Goal: Information Seeking & Learning: Learn about a topic

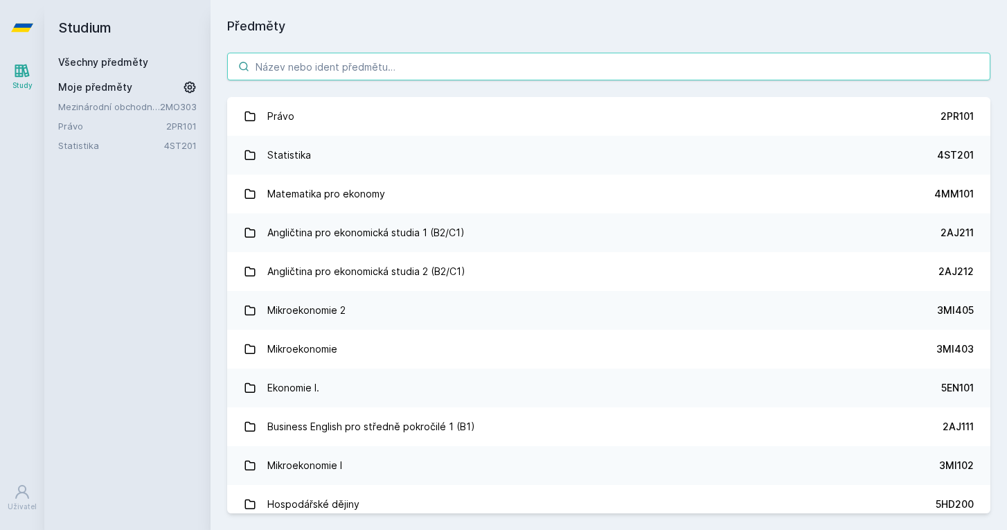
click at [447, 64] on input "search" at bounding box center [608, 67] width 763 height 28
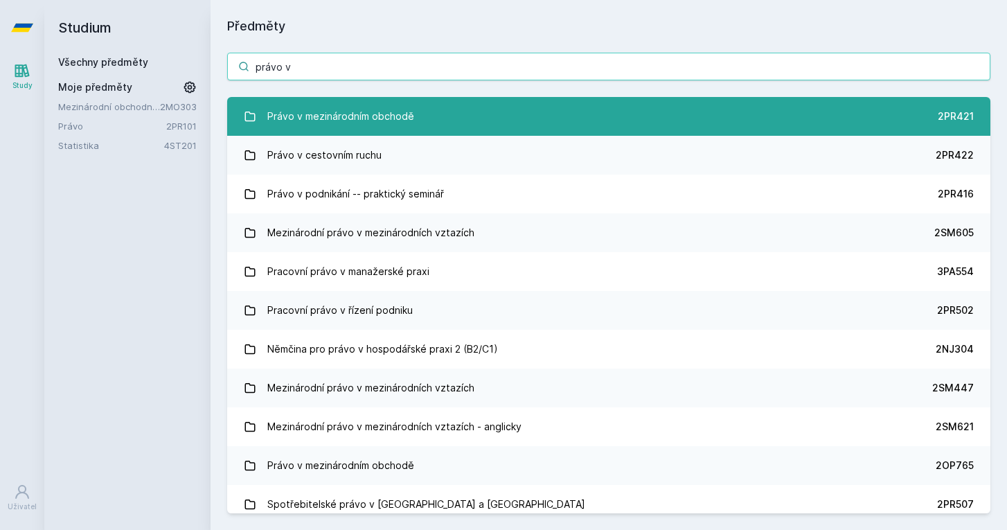
type input "právo v"
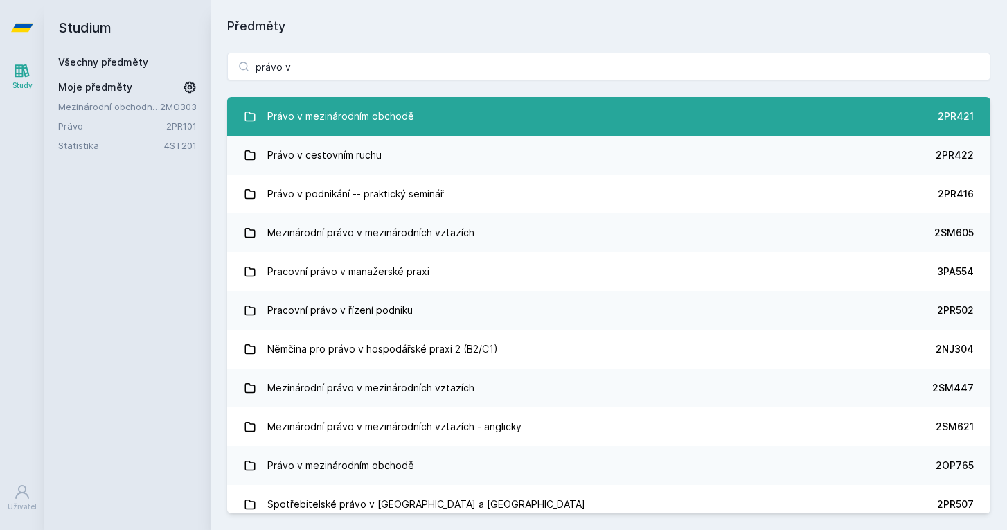
click at [420, 110] on link "Právo v mezinárodním obchodě 2PR421" at bounding box center [608, 116] width 763 height 39
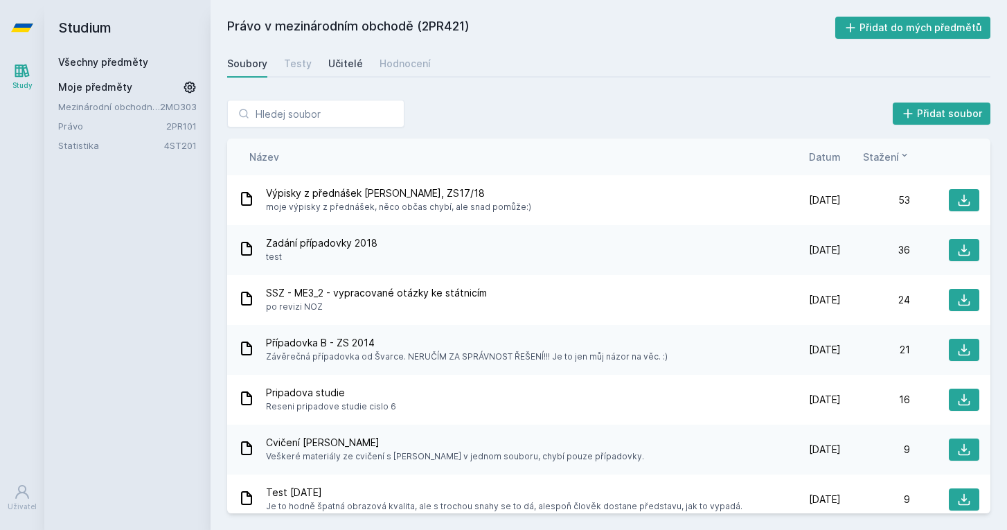
click at [353, 62] on div "Učitelé" at bounding box center [345, 64] width 35 height 14
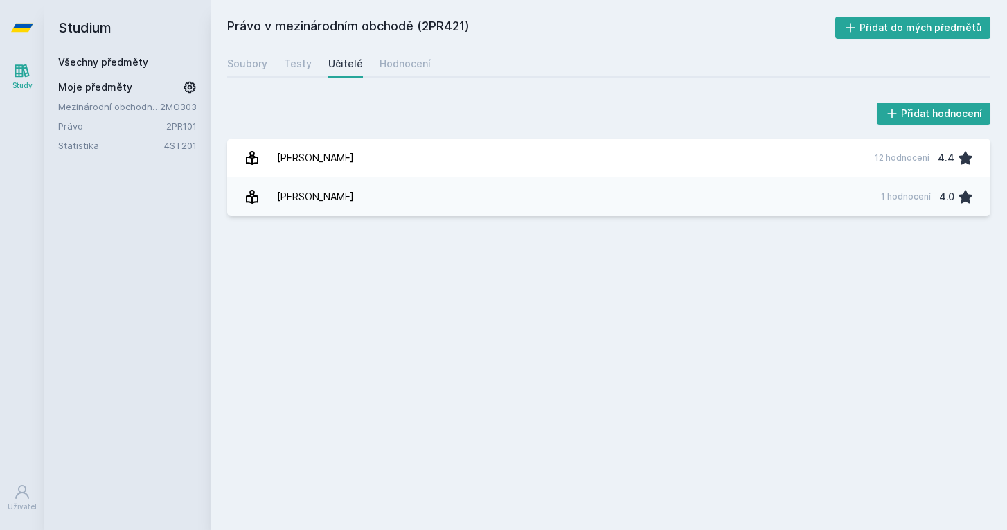
drag, startPoint x: 425, startPoint y: 24, endPoint x: 467, endPoint y: 21, distance: 42.3
click at [467, 21] on h2 "Právo v mezinárodním obchodě (2PR421)" at bounding box center [531, 28] width 608 height 22
copy h2 "2PR421"
click at [420, 64] on div "Hodnocení" at bounding box center [405, 64] width 51 height 14
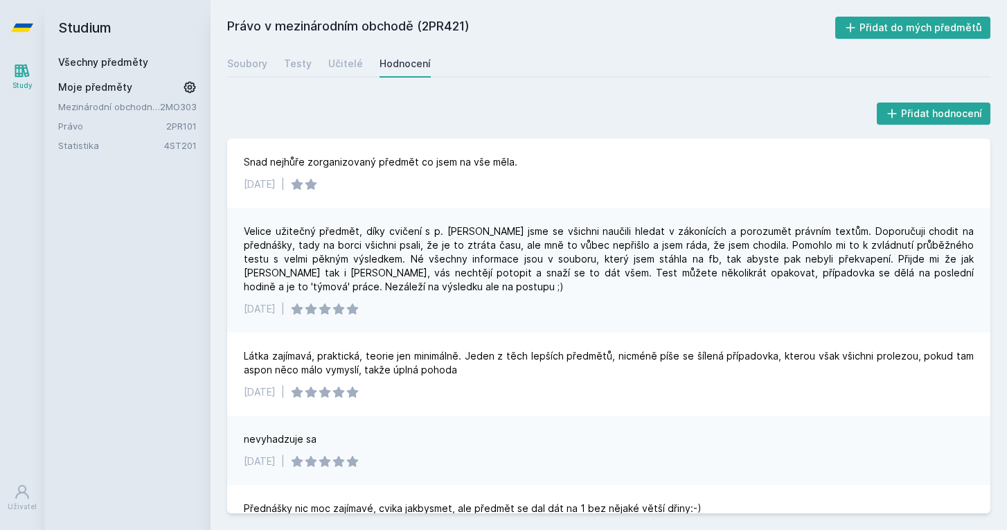
click at [454, 55] on div "Soubory Testy Učitelé Hodnocení" at bounding box center [608, 64] width 763 height 28
